Goal: Transaction & Acquisition: Purchase product/service

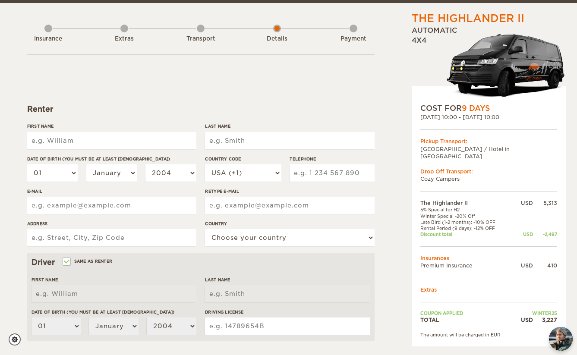
scroll to position [37, 0]
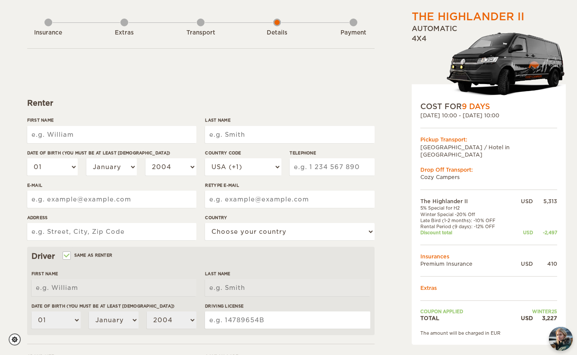
click at [114, 137] on input "First Name" at bounding box center [111, 134] width 169 height 17
type input "[PERSON_NAME]"
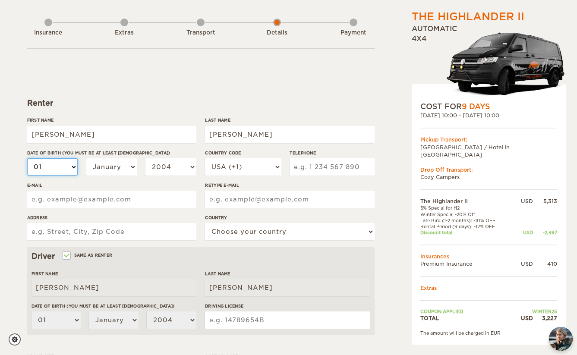
click at [53, 165] on select "01 02 03 04 05 06 07 08 09 10 11 12 13 14 15 16 17 18 19 20 21 22 23 24 25 26 2…" at bounding box center [52, 166] width 51 height 17
select select "18"
click at [27, 158] on select "01 02 03 04 05 06 07 08 09 10 11 12 13 14 15 16 17 18 19 20 21 22 23 24 25 26 2…" at bounding box center [52, 166] width 51 height 17
select select "18"
click at [111, 170] on select "January February March April May June July August September October November De…" at bounding box center [111, 166] width 51 height 17
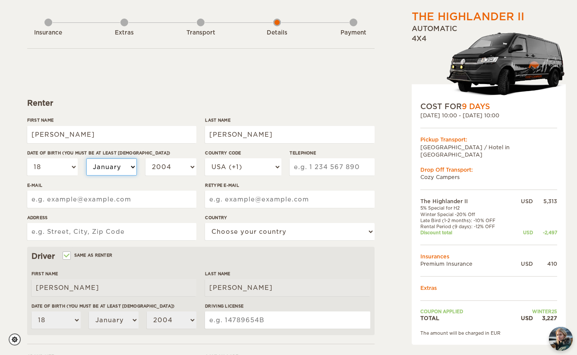
select select "03"
click at [86, 158] on select "January February March April May June July August September October November De…" at bounding box center [111, 166] width 51 height 17
select select "03"
click at [179, 159] on select "2004 2003 2002 2001 2000 1999 1998 1997 1996 1995 1994 1993 1992 1991 1990 1989…" at bounding box center [170, 166] width 51 height 17
select select "1988"
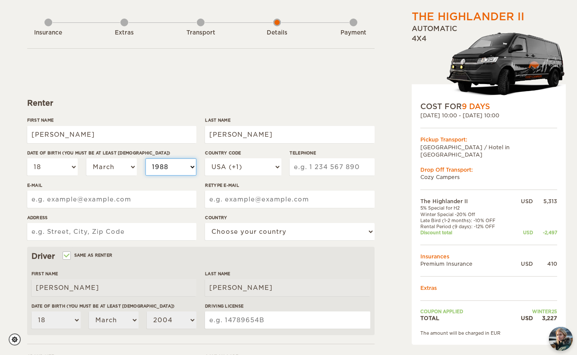
click at [145, 158] on select "2004 2003 2002 2001 2000 1999 1998 1997 1996 1995 1994 1993 1992 1991 1990 1989…" at bounding box center [170, 166] width 51 height 17
select select "1988"
click at [314, 168] on input "Telephone" at bounding box center [332, 166] width 85 height 17
type input "2404443439"
type input "t"
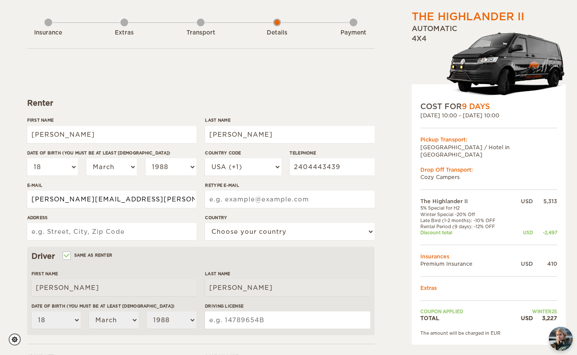
type input "scully.bart@gmail.com"
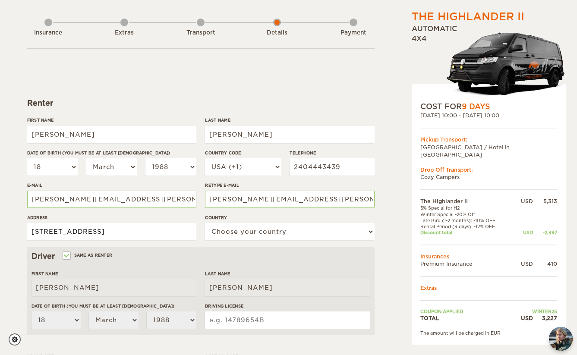
type input "30509 Rand Road, Conifer, CO 80433"
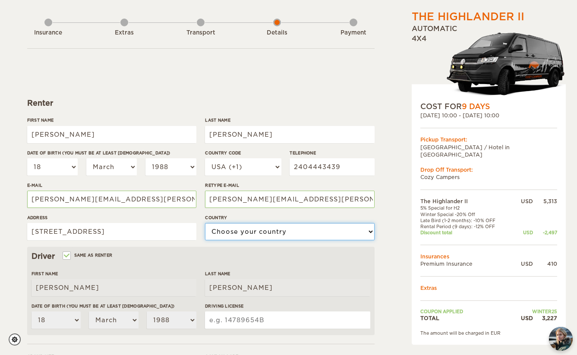
click at [311, 224] on select "Choose your country United States United Kingdom Germany Afghanistan Albania Al…" at bounding box center [289, 231] width 169 height 17
select select "222"
click at [205, 223] on select "Choose your country United States United Kingdom Germany Afghanistan Albania Al…" at bounding box center [289, 231] width 169 height 17
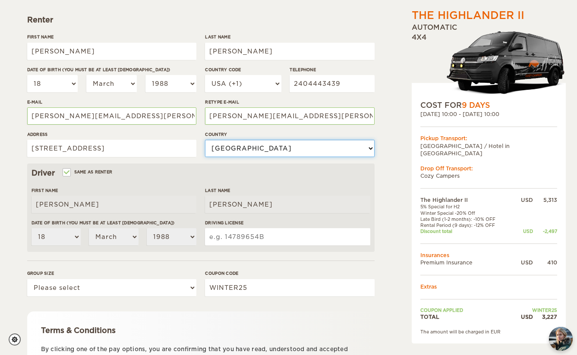
scroll to position [122, 0]
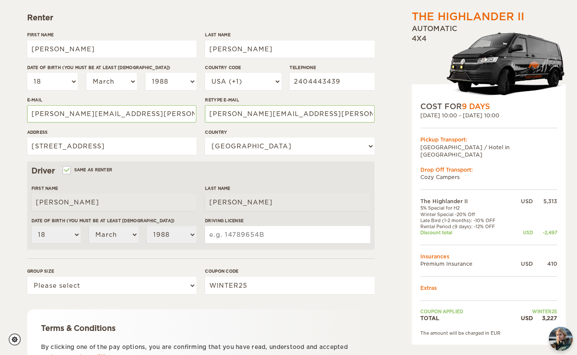
click at [252, 234] on input "Driving License" at bounding box center [287, 234] width 165 height 17
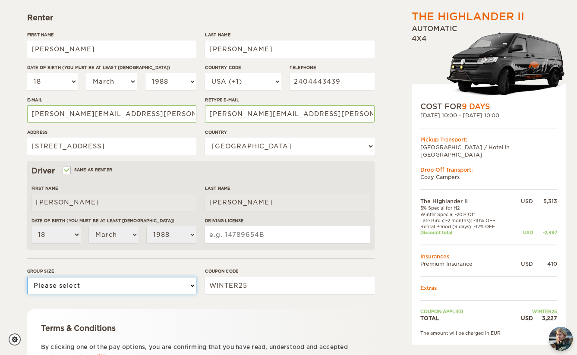
click at [175, 287] on select "Please select 1 2" at bounding box center [111, 285] width 169 height 17
select select "2"
click at [27, 277] on select "Please select 1 2" at bounding box center [111, 285] width 169 height 17
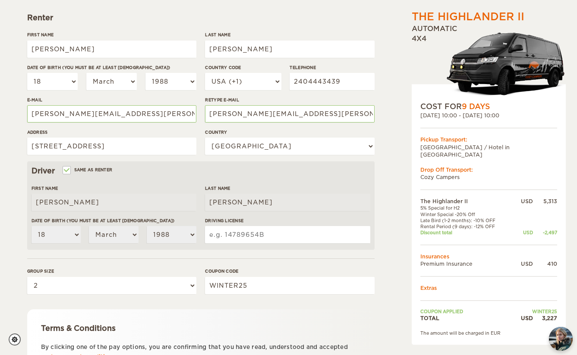
click at [249, 238] on input "Driving License" at bounding box center [287, 234] width 165 height 17
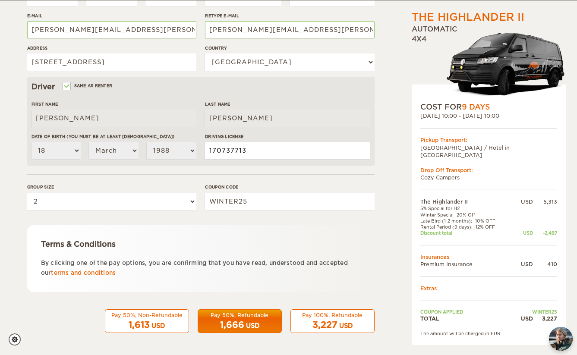
scroll to position [205, 0]
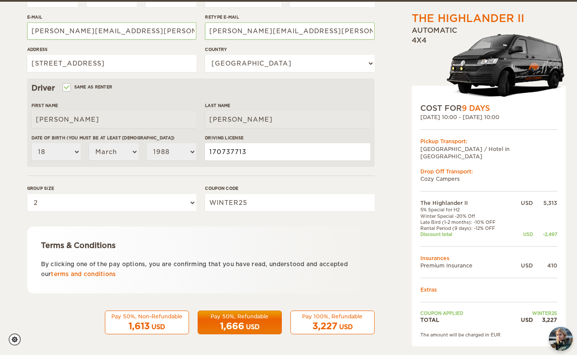
type input "170737713"
click at [277, 215] on div "Coupon code WINTER25" at bounding box center [289, 201] width 169 height 32
click at [344, 328] on div "USD" at bounding box center [345, 327] width 13 height 9
click at [354, 319] on div "Pay 100%, Refundable" at bounding box center [332, 316] width 73 height 7
click at [329, 317] on div "Pay 100%, Refundable" at bounding box center [332, 316] width 73 height 7
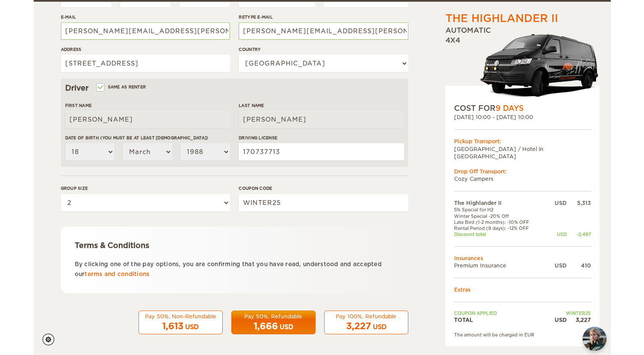
scroll to position [206, 0]
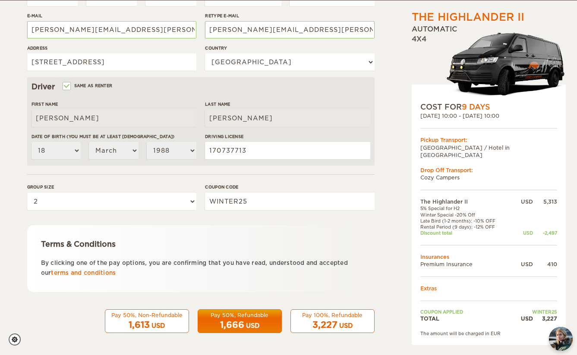
click at [323, 318] on div "Pay 100%, Refundable" at bounding box center [332, 315] width 73 height 7
click at [120, 326] on div "1,613 USD" at bounding box center [146, 325] width 73 height 13
click at [315, 316] on div "Pay 100%, Refundable" at bounding box center [332, 315] width 73 height 7
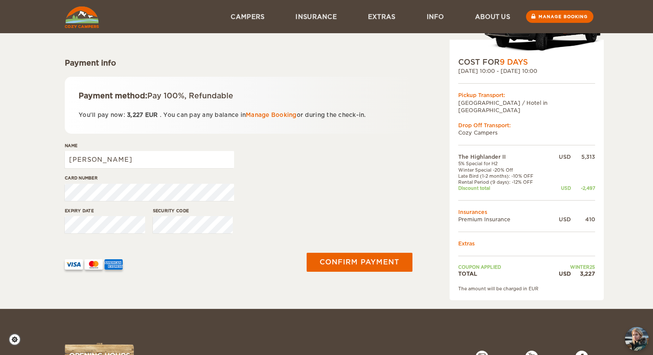
scroll to position [25, 0]
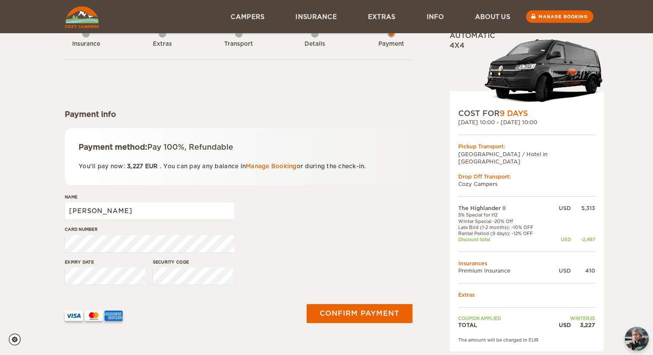
click at [154, 205] on input "[PERSON_NAME]" at bounding box center [149, 210] width 169 height 17
click at [152, 214] on input "[PERSON_NAME]" at bounding box center [149, 210] width 169 height 17
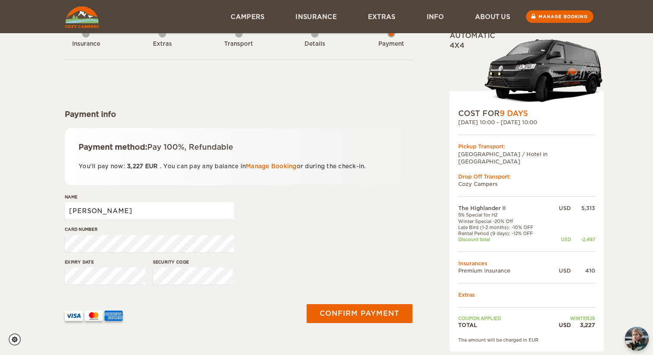
type input "Bartholomew Scully"
click at [280, 259] on div "Expiry date Security code" at bounding box center [238, 275] width 347 height 32
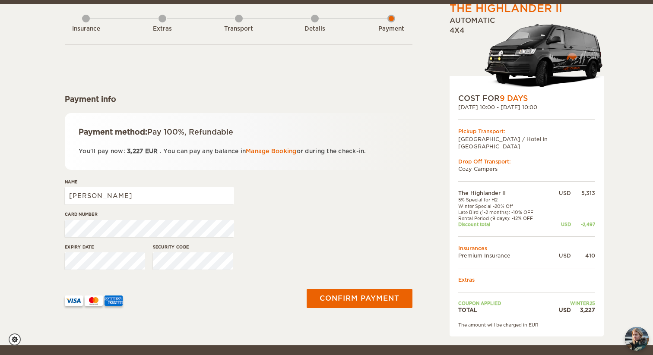
scroll to position [39, 0]
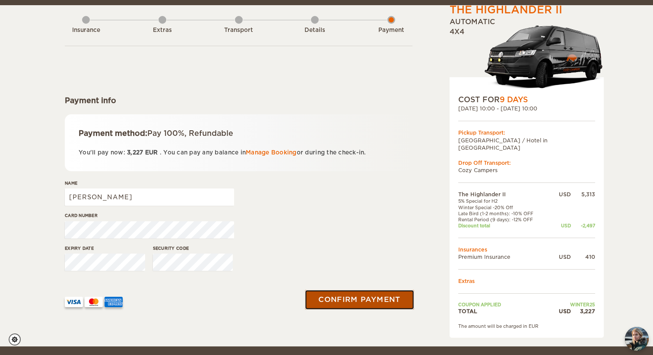
click at [368, 296] on button "Confirm payment" at bounding box center [359, 299] width 109 height 19
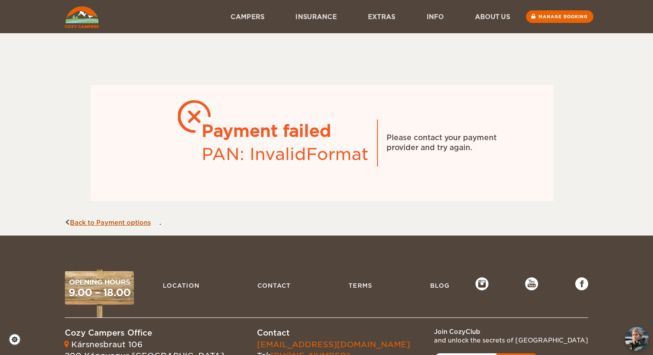
click at [112, 224] on link "Back to Payment options" at bounding box center [108, 222] width 86 height 7
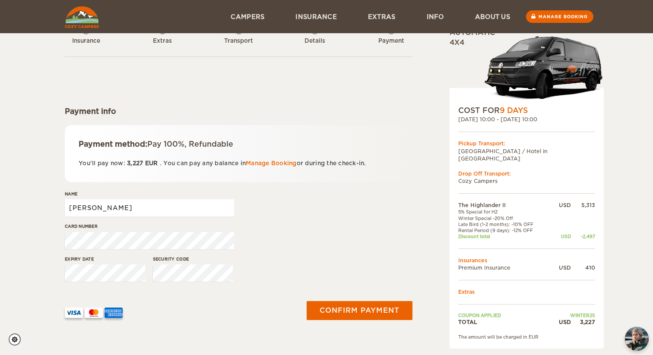
click at [88, 210] on input "Bartholomew Scully" at bounding box center [149, 207] width 169 height 17
type input "Theresa Scully"
click at [267, 222] on div "Name Theresa Scully" at bounding box center [238, 207] width 347 height 32
click at [288, 220] on div "Name Theresa Scully" at bounding box center [238, 207] width 347 height 32
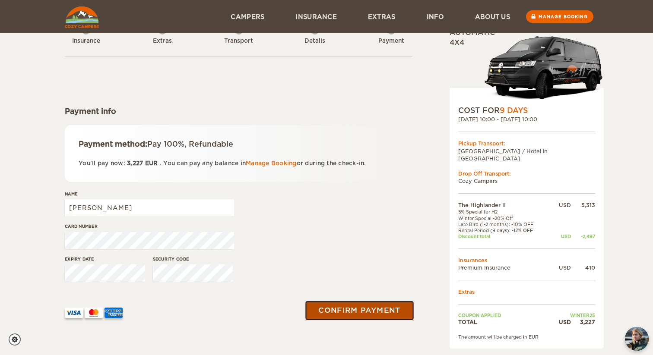
click at [345, 311] on button "Confirm payment" at bounding box center [359, 310] width 109 height 19
